Goal: Task Accomplishment & Management: Complete application form

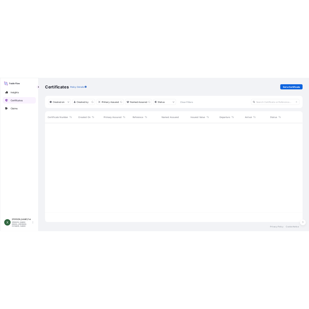
scroll to position [197, 510]
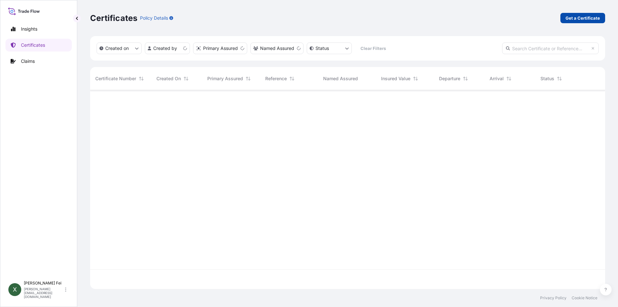
click at [576, 20] on p "Get a Certificate" at bounding box center [583, 18] width 34 height 6
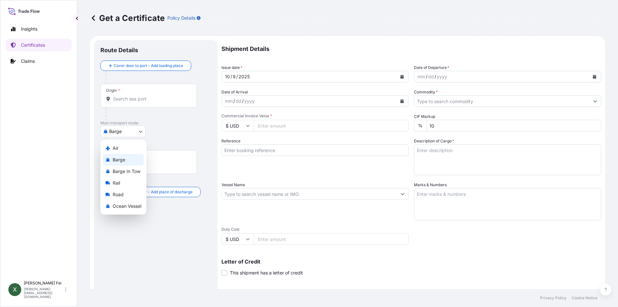
click at [116, 127] on body "Insights Certificates Claims X [PERSON_NAME] [PERSON_NAME][EMAIL_ADDRESS][DOMAI…" at bounding box center [309, 153] width 618 height 307
click at [128, 206] on span "Ocean Vessel" at bounding box center [127, 206] width 29 height 6
select select "Ocean Vessel"
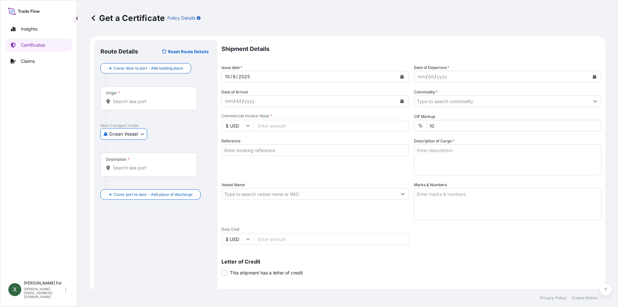
click at [153, 102] on input "Origin *" at bounding box center [151, 101] width 76 height 6
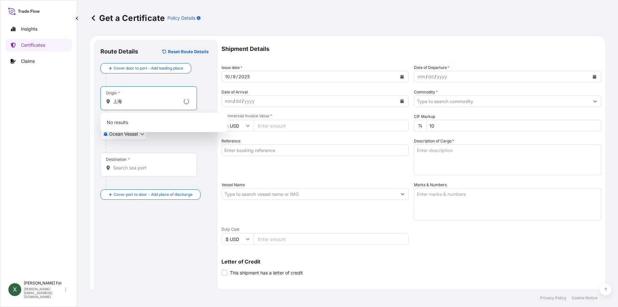
click at [153, 102] on input "上海" at bounding box center [147, 101] width 68 height 6
type input "上"
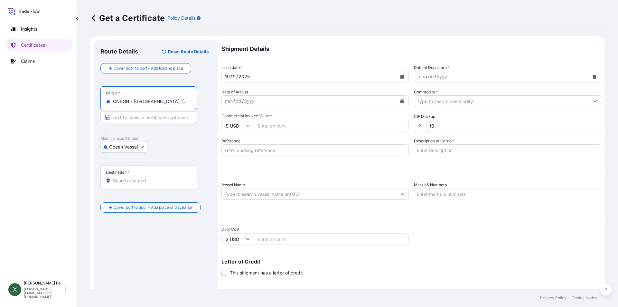
type input "CNSGH - [GEOGRAPHIC_DATA], [GEOGRAPHIC_DATA]"
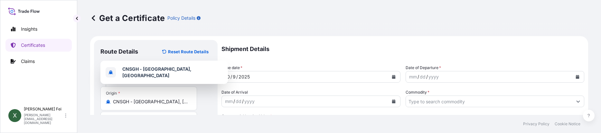
click at [178, 128] on footer "Privacy Policy Cookie Notice" at bounding box center [339, 124] width 524 height 18
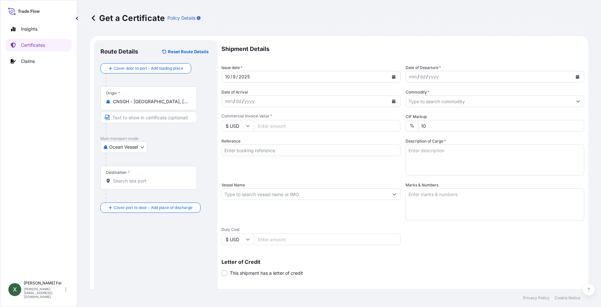
click at [125, 177] on input "Destination *" at bounding box center [151, 180] width 76 height 6
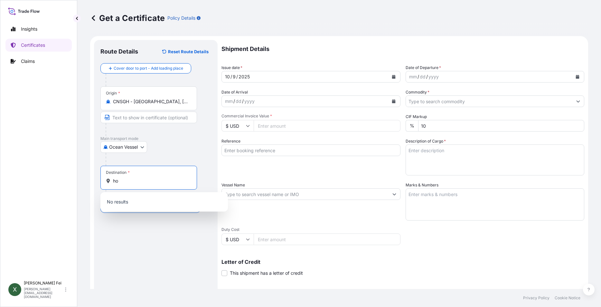
type input "后"
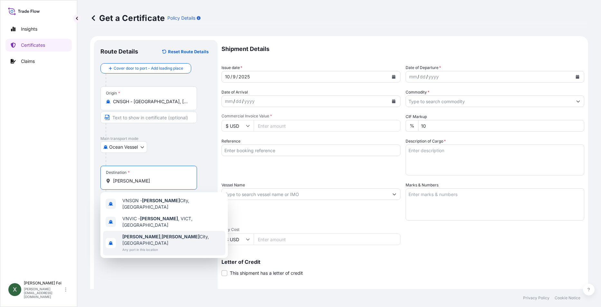
click at [180, 246] on span "Any port in this location" at bounding box center [172, 249] width 100 height 6
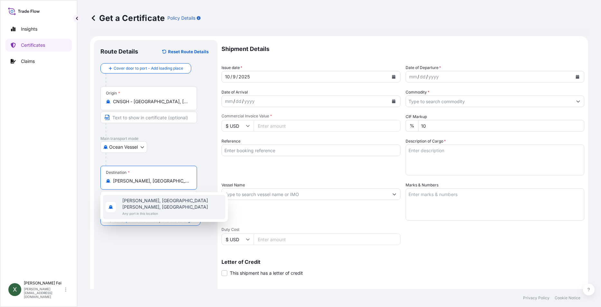
click at [168, 210] on span "Any port in this location" at bounding box center [172, 213] width 100 height 6
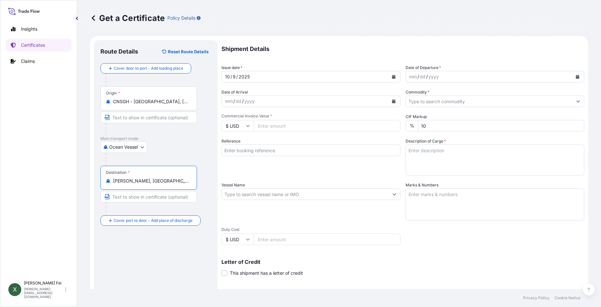
click at [161, 182] on input "[PERSON_NAME], [GEOGRAPHIC_DATA][PERSON_NAME], [GEOGRAPHIC_DATA]" at bounding box center [151, 180] width 76 height 6
drag, startPoint x: 141, startPoint y: 180, endPoint x: 169, endPoint y: 182, distance: 27.8
click at [169, 182] on input "[PERSON_NAME], [GEOGRAPHIC_DATA][PERSON_NAME], [GEOGRAPHIC_DATA]" at bounding box center [151, 180] width 76 height 6
drag, startPoint x: 190, startPoint y: 180, endPoint x: 90, endPoint y: 179, distance: 99.8
click at [90, 179] on form "Route Details Reset Route Details Cover door to port - Add loading place Place …" at bounding box center [339, 202] width 498 height 333
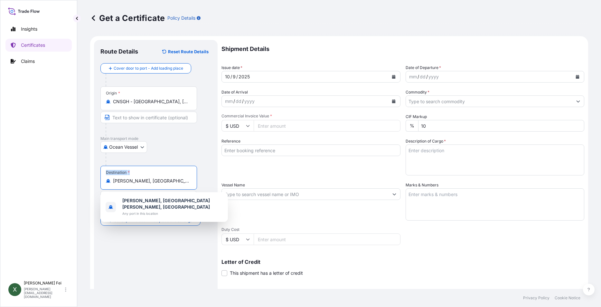
click at [152, 177] on input "[PERSON_NAME], [GEOGRAPHIC_DATA][PERSON_NAME], [GEOGRAPHIC_DATA]" at bounding box center [151, 180] width 76 height 6
drag, startPoint x: 183, startPoint y: 181, endPoint x: 87, endPoint y: 176, distance: 96.1
click at [87, 176] on div "Get a Certificate Policy Details Route Details Reset Route Details Cover door t…" at bounding box center [339, 144] width 524 height 289
type input "ietnam"
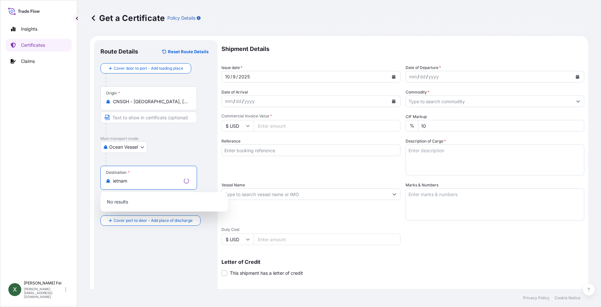
drag, startPoint x: 146, startPoint y: 183, endPoint x: 112, endPoint y: 182, distance: 33.8
click at [112, 182] on div "ietnam" at bounding box center [149, 180] width 86 height 6
click at [127, 182] on input "Destination *" at bounding box center [151, 180] width 76 height 6
paste input "[PERSON_NAME]"
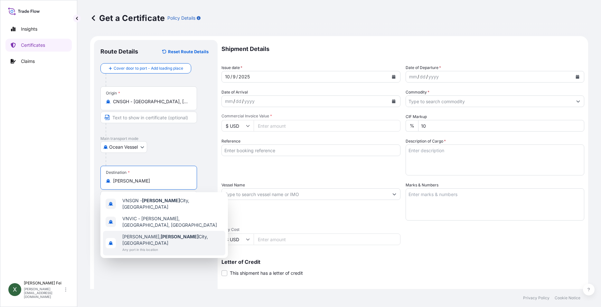
click at [159, 246] on span "Any port in this location" at bounding box center [172, 249] width 100 height 6
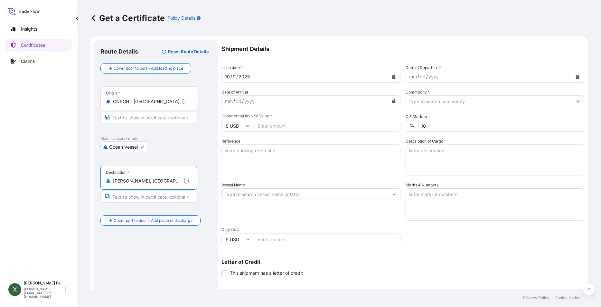
type input "[PERSON_NAME], [GEOGRAPHIC_DATA][PERSON_NAME], [GEOGRAPHIC_DATA]"
click at [137, 266] on div "Route Details Reset Route Details Cover door to port - Add loading place Place …" at bounding box center [155, 202] width 111 height 312
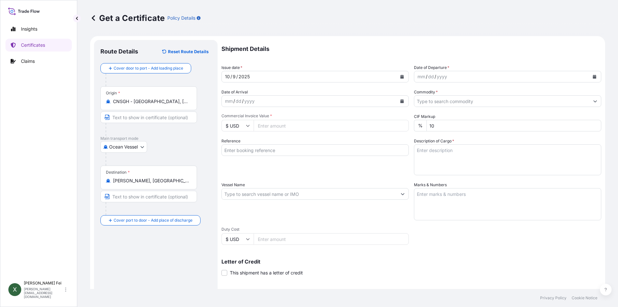
click at [401, 78] on icon "Calendar" at bounding box center [403, 77] width 4 height 4
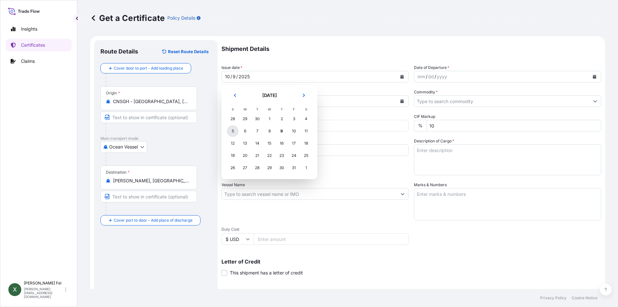
click at [233, 134] on div "5" at bounding box center [233, 131] width 12 height 12
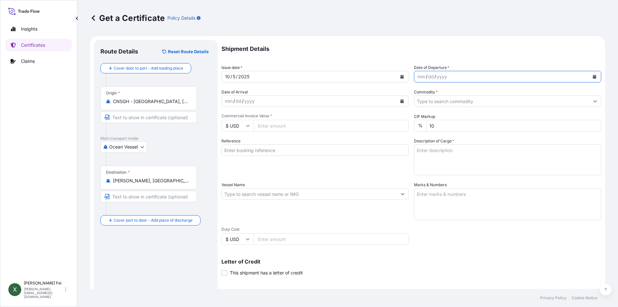
click at [593, 76] on icon "Calendar" at bounding box center [595, 77] width 4 height 4
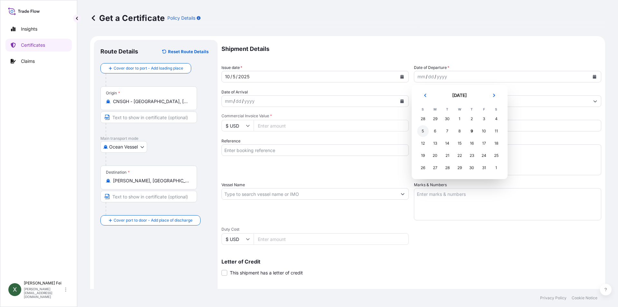
click at [425, 130] on div "5" at bounding box center [423, 131] width 12 height 12
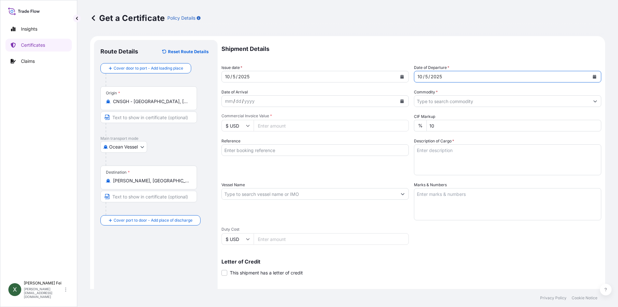
click at [438, 101] on input "Commodity *" at bounding box center [501, 101] width 175 height 12
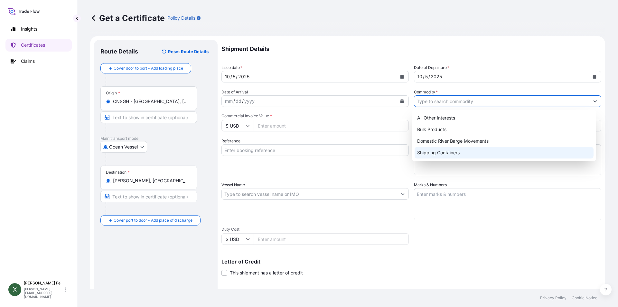
click at [438, 149] on div "Shipping Containers" at bounding box center [504, 153] width 179 height 12
type input "Shipping Containers"
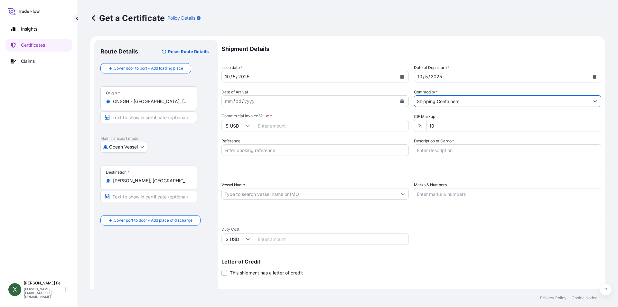
click at [278, 126] on input "Commercial Invoice Value *" at bounding box center [331, 126] width 155 height 12
type input "5"
type input "4500"
click at [300, 165] on div "Reference" at bounding box center [315, 156] width 187 height 37
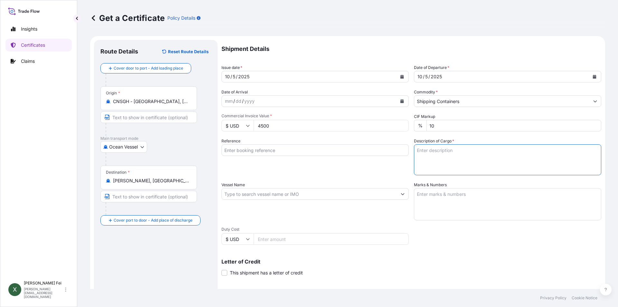
click at [456, 155] on textarea "Description of Cargo *" at bounding box center [507, 159] width 187 height 31
paste textarea "18DRUMS(2PLTS)"
click at [488, 148] on textarea "18DRUMS(2PLTS)" at bounding box center [507, 159] width 187 height 31
paste textarea "LANCO(TM) ANTIMAR 450C, 30L STL PAILCLASS3/UN1123/PGIHS CODE: 382499"
click at [507, 156] on textarea "18DRUMS(2PLTS) LANCO(TM) ANTIMAR 450C, 30L STL PAILCLASS3/UN1123/PGIHS CODE: 38…" at bounding box center [507, 159] width 187 height 31
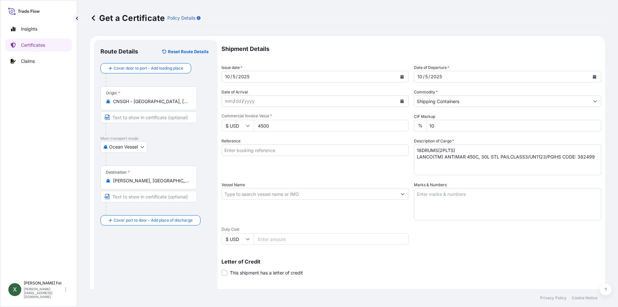
click at [486, 179] on div "Shipment Details Issue date * [DATE] Date of Departure * [DATE] Date of Arrival…" at bounding box center [412, 193] width 380 height 307
click at [507, 156] on textarea "18DRUMS(2PLTS) LANCO(TM) ANTIMAR 450C, 30L STL PAILCLASS3/UN1123/PGIHS CODE: 38…" at bounding box center [507, 159] width 187 height 31
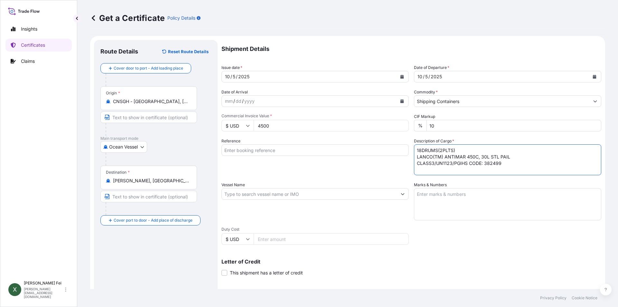
click at [460, 162] on textarea "18DRUMS(2PLTS) LANCO(TM) ANTIMAR 450C, 30L STL PAIL CLASS3/UN1123/PGIHS CODE: 3…" at bounding box center [507, 159] width 187 height 31
click at [458, 162] on textarea "18DRUMS(2PLTS) LANCO(TM) ANTIMAR 450C, 30L STL PAIL CLASS3/UN1123/PGI HS CODE: …" at bounding box center [507, 159] width 187 height 31
click at [464, 164] on textarea "18DRUMS(2PLTS) LANCO(TM) ANTIMAR 450C, 30L STL PAIL CLASS3/UN1123/PGI HS CODE: …" at bounding box center [507, 159] width 187 height 31
paste textarea "I"
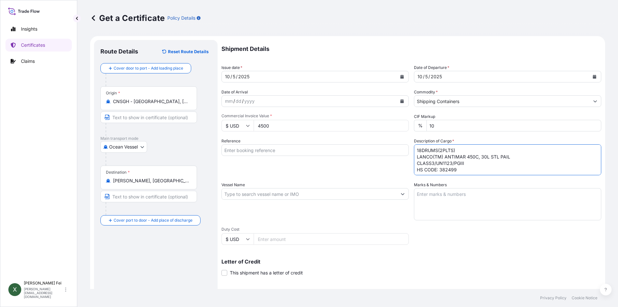
type textarea "18DRUMS(2PLTS) LANCO(TM) ANTIMAR 450C, 30L STL PAIL CLASS3/UN1123/PGIII HS CODE…"
click at [496, 214] on textarea "Marks & Numbers" at bounding box center [507, 204] width 187 height 32
click at [256, 150] on input "Reference" at bounding box center [315, 150] width 187 height 12
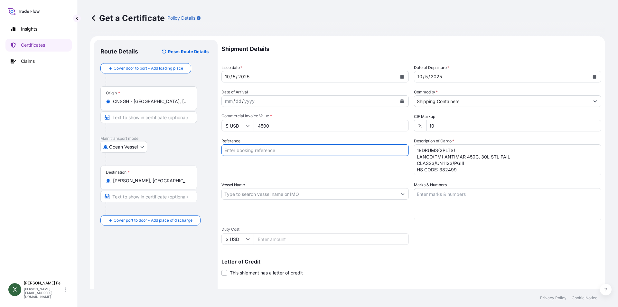
paste input "YXDG25095660"
type input "YXDG25095660"
click at [274, 174] on div "Reference YXDG25095660" at bounding box center [315, 156] width 187 height 37
click at [249, 192] on input "Vessel Name" at bounding box center [309, 194] width 175 height 12
paste input "MAERSK NORESUND/"
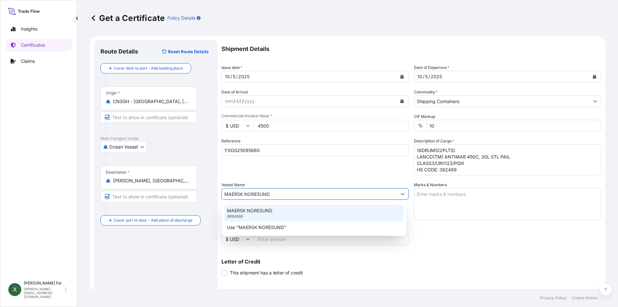
click at [287, 211] on div "MAERSK NORESUND 9894686" at bounding box center [313, 213] width 179 height 17
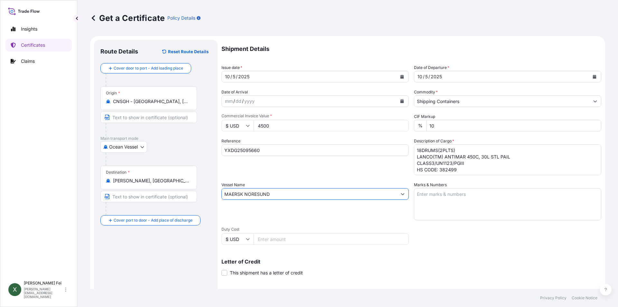
type input "MAERSK NORESUND"
click at [451, 192] on textarea "Marks & Numbers" at bounding box center [507, 204] width 187 height 32
paste textarea "BRENNTAG VIETNAMPO NO. 4500358204HCMC"
click at [462, 193] on textarea "BRENNTAG VIETNAMPO NO. 4500358204HCMC" at bounding box center [507, 204] width 187 height 32
click at [461, 199] on textarea "BRENNTAG VIETNAM PO NO. 4500358204HCMC" at bounding box center [507, 204] width 187 height 32
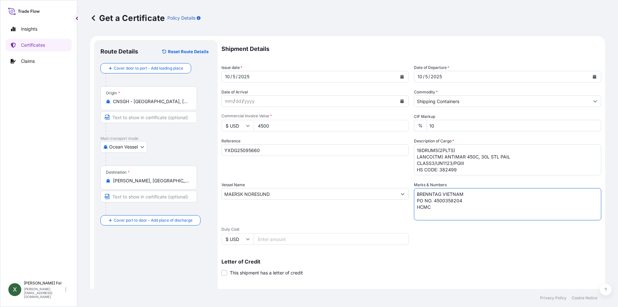
type textarea "BRENNTAG VIETNAM PO NO. 4500358204 HCMC"
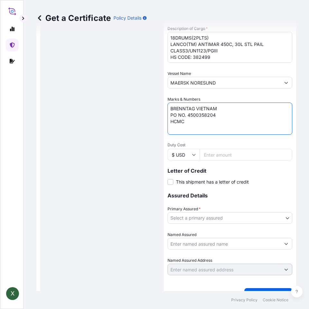
scroll to position [234, 0]
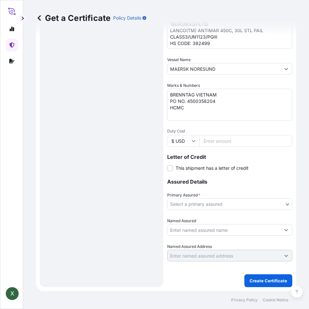
click at [176, 203] on body "X Get a Certificate Policy Details Route Details Reset Route Details Cover door…" at bounding box center [154, 154] width 309 height 309
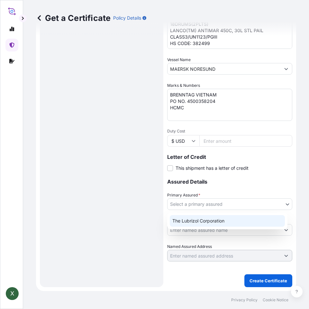
click at [190, 221] on div "The Lubrizol Corporation" at bounding box center [227, 221] width 115 height 12
select select "31566"
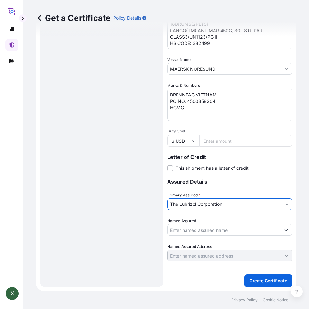
click at [180, 230] on input "Named Assured" at bounding box center [224, 230] width 113 height 12
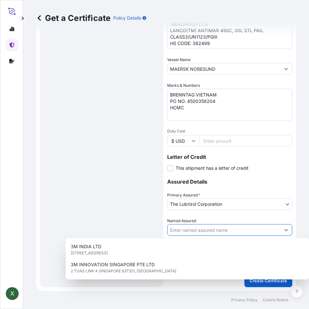
paste input "BRENNTAG VIETNAM COMPANY LIMITED"
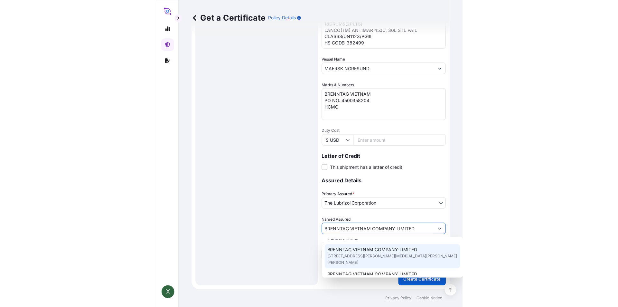
scroll to position [24, 0]
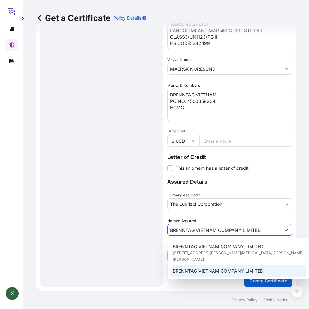
click at [237, 268] on div "BRENNTAG VIETNAM COMPANY LIMITED" at bounding box center [238, 272] width 137 height 12
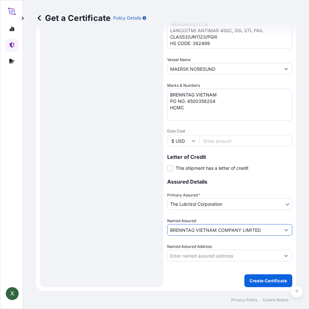
type input "BRENNTAG VIETNAM COMPANY LIMITED"
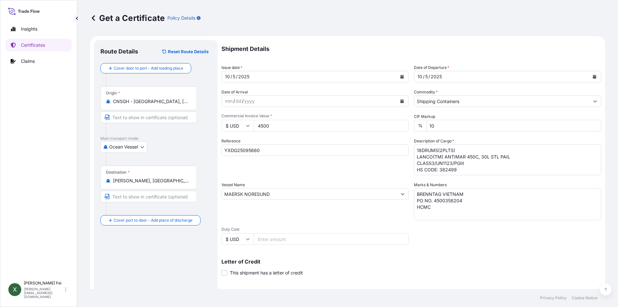
scroll to position [80, 0]
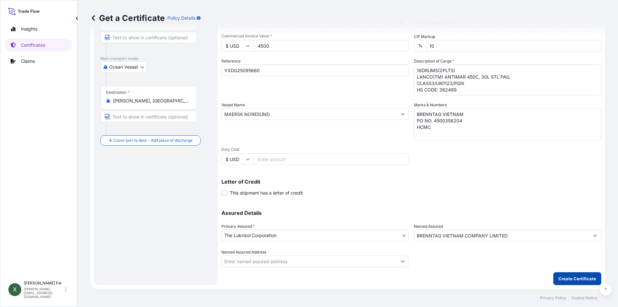
click at [564, 279] on p "Create Certificate" at bounding box center [578, 278] width 38 height 6
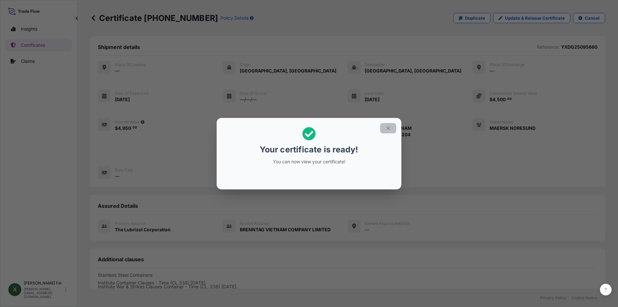
click at [389, 128] on icon "button" at bounding box center [388, 128] width 4 height 4
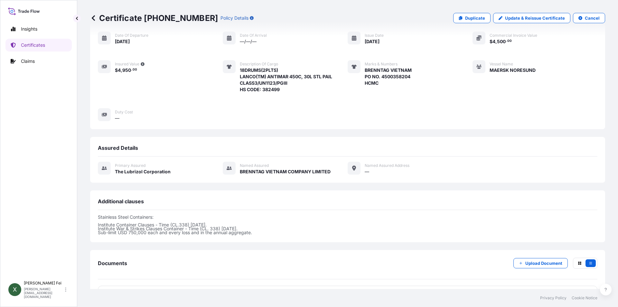
scroll to position [119, 0]
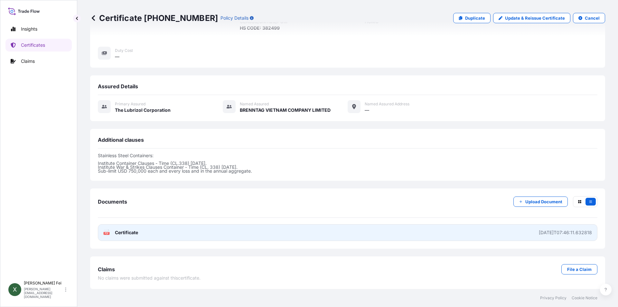
click at [194, 225] on link "PDF Certificate [DATE]T07:46:11.632818" at bounding box center [348, 232] width 500 height 17
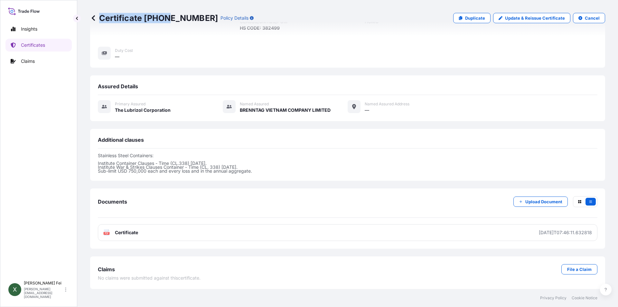
drag, startPoint x: 200, startPoint y: 17, endPoint x: 167, endPoint y: 15, distance: 32.2
click at [167, 15] on div "Certificate [PHONE_NUMBER] Policy Details" at bounding box center [172, 18] width 164 height 10
click at [148, 43] on div "Place of Loading — Origin [GEOGRAPHIC_DATA], [GEOGRAPHIC_DATA] Destination [GEO…" at bounding box center [348, 0] width 500 height 119
drag, startPoint x: 145, startPoint y: 16, endPoint x: 198, endPoint y: 18, distance: 53.2
click at [198, 18] on p "Certificate [PHONE_NUMBER]" at bounding box center [154, 18] width 128 height 10
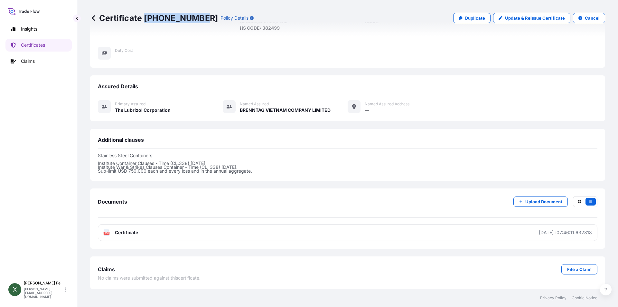
copy p "[PHONE_NUMBER]"
click at [37, 42] on link "Certificates" at bounding box center [38, 45] width 66 height 13
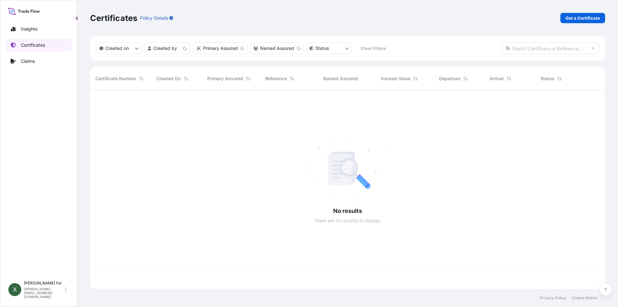
scroll to position [197, 510]
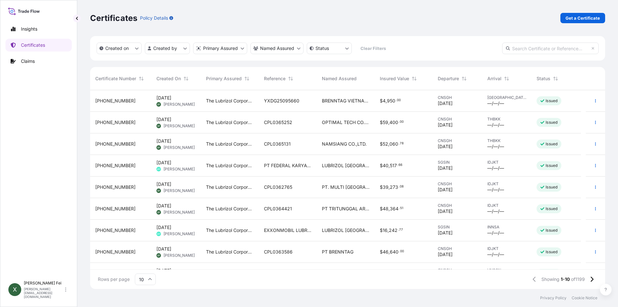
click at [172, 104] on span "[PERSON_NAME]" at bounding box center [179, 104] width 31 height 5
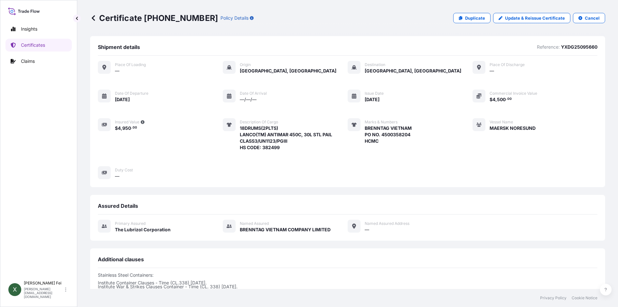
click at [395, 71] on span "[GEOGRAPHIC_DATA], [GEOGRAPHIC_DATA]" at bounding box center [413, 71] width 97 height 6
click at [537, 20] on p "Update & Reissue Certificate" at bounding box center [535, 18] width 60 height 6
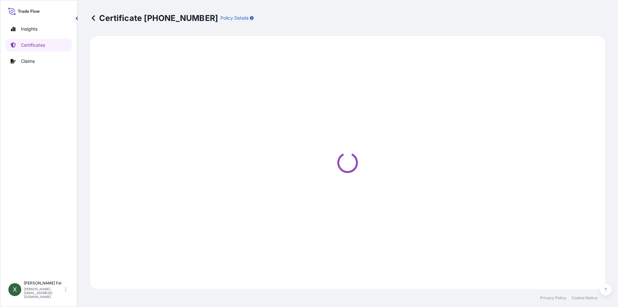
select select "Ocean Vessel"
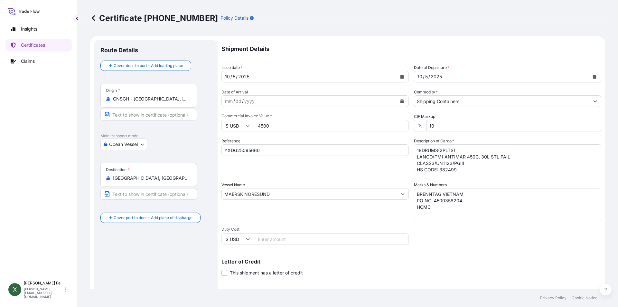
select select "31566"
click at [171, 180] on input "[GEOGRAPHIC_DATA], [GEOGRAPHIC_DATA]" at bounding box center [151, 178] width 76 height 6
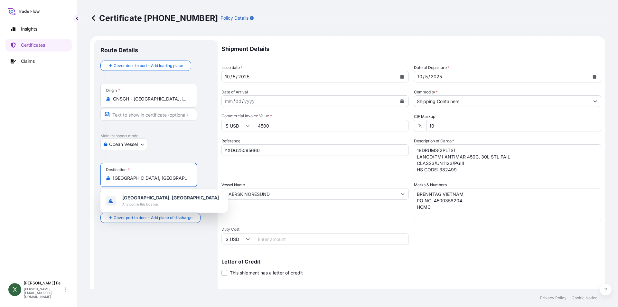
drag, startPoint x: 171, startPoint y: 179, endPoint x: 140, endPoint y: 178, distance: 30.9
click at [140, 178] on input "[GEOGRAPHIC_DATA], [GEOGRAPHIC_DATA]" at bounding box center [151, 178] width 76 height 6
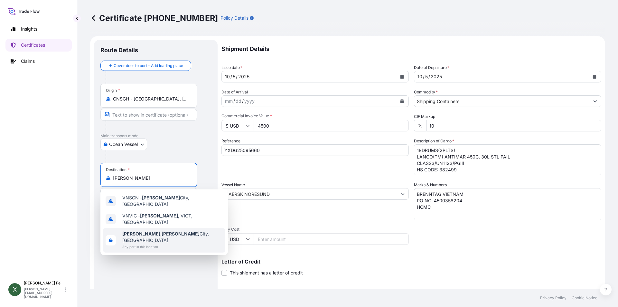
click at [167, 243] on span "Any port in this location" at bounding box center [172, 246] width 100 height 6
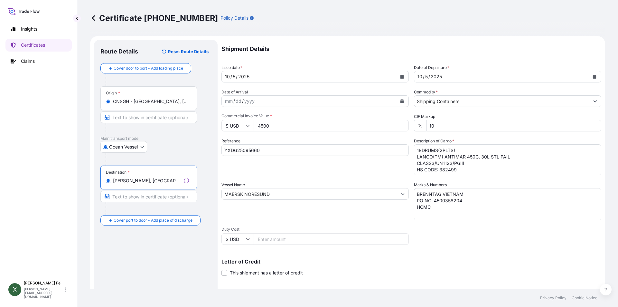
type input "[PERSON_NAME], [GEOGRAPHIC_DATA][PERSON_NAME], [GEOGRAPHIC_DATA]"
click at [154, 271] on div "Route Details Reset Route Details Cover door to port - Add loading place Place …" at bounding box center [155, 202] width 111 height 312
click at [163, 239] on div "Route Details Reset Route Details Cover door to port - Add loading place Place …" at bounding box center [155, 202] width 111 height 312
